Goal: Find contact information: Find contact information

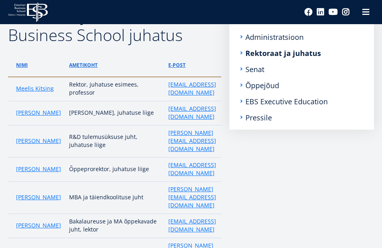
scroll to position [121, 0]
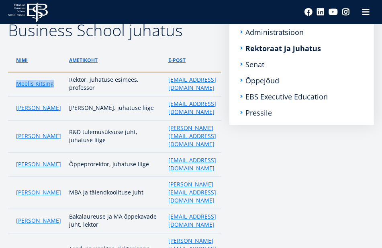
drag, startPoint x: 44, startPoint y: 93, endPoint x: 92, endPoint y: 89, distance: 48.0
click at [24, 87] on td "Meelis Kitsing" at bounding box center [36, 84] width 57 height 24
copy link "Meelis Kitsing"
click at [43, 96] on td "Meelis Kitsing" at bounding box center [36, 84] width 57 height 24
drag, startPoint x: 43, startPoint y: 95, endPoint x: 33, endPoint y: 98, distance: 10.2
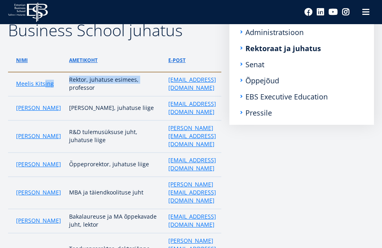
click at [27, 93] on tr "Meelis Kitsing Rektor, juhatuse esimees, professor meelis.kitsing@ebs.ee +372 6…" at bounding box center [145, 84] width 274 height 24
click at [42, 96] on td "Meelis Kitsing" at bounding box center [36, 84] width 57 height 24
click at [110, 96] on td "Rektor, juhatuse esimees, professor" at bounding box center [114, 84] width 99 height 24
drag, startPoint x: 45, startPoint y: 95, endPoint x: 18, endPoint y: 86, distance: 28.0
click at [17, 86] on td "Meelis Kitsing" at bounding box center [36, 84] width 57 height 24
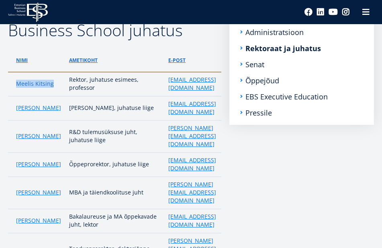
copy link "Meelis Kitsing"
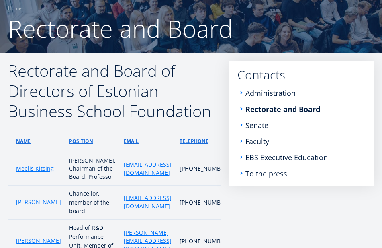
scroll to position [56, 0]
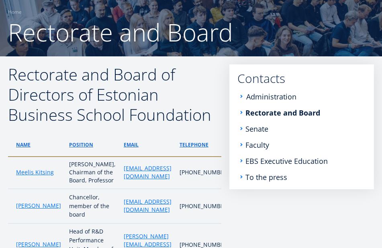
click at [287, 96] on font "Administration" at bounding box center [272, 97] width 50 height 10
